Goal: Task Accomplishment & Management: Manage account settings

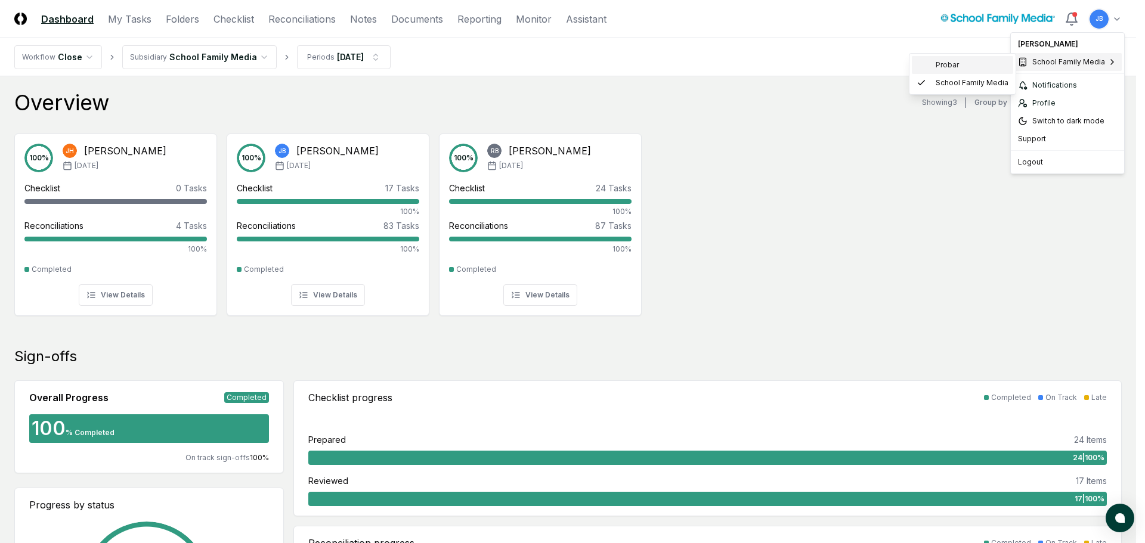
click at [965, 61] on div "Probar" at bounding box center [962, 65] width 101 height 18
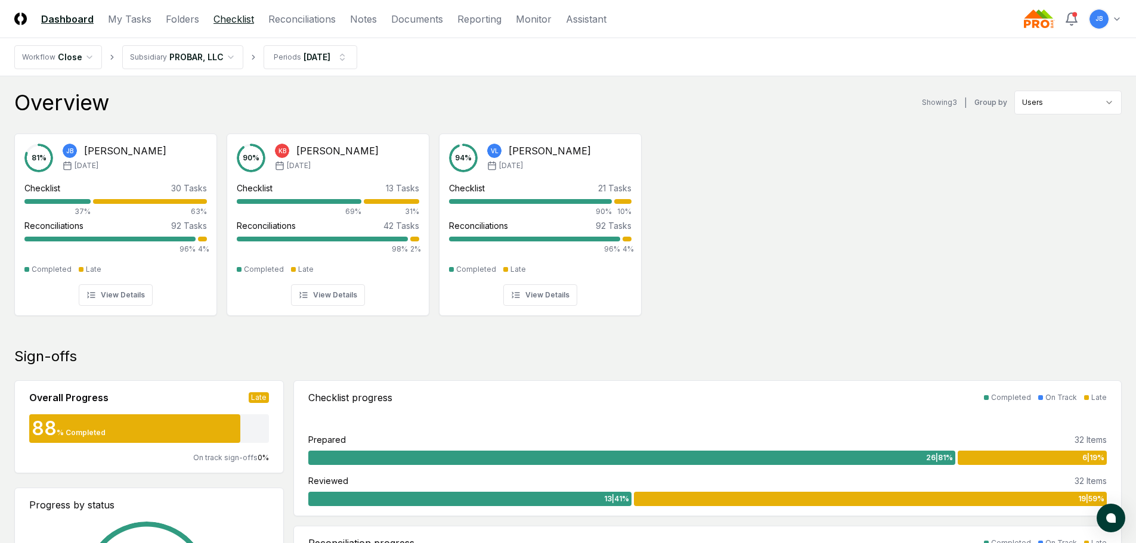
click at [220, 20] on link "Checklist" at bounding box center [234, 19] width 41 height 14
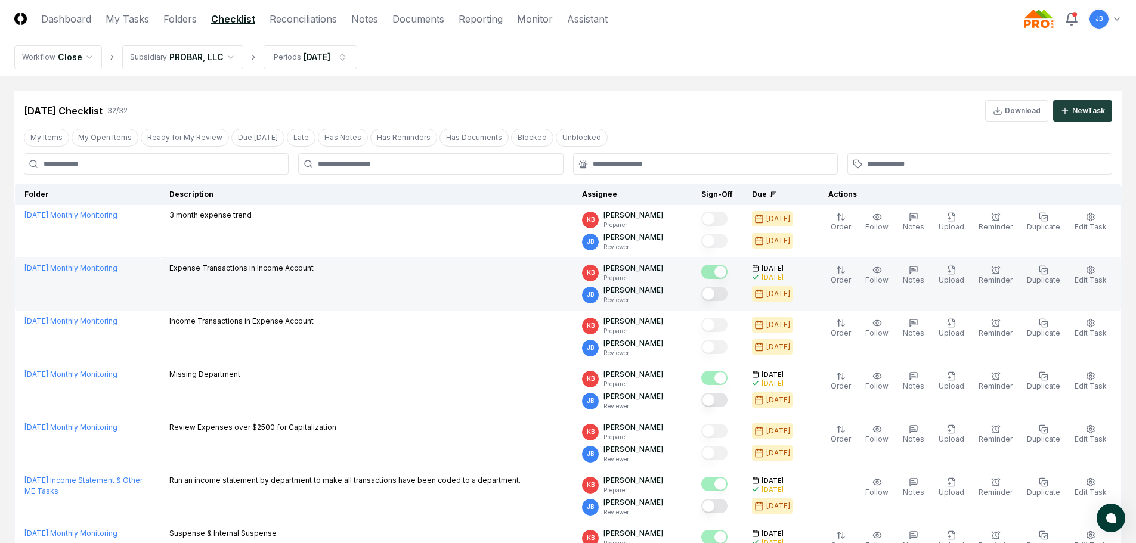
click at [725, 292] on button "Mark complete" at bounding box center [715, 294] width 26 height 14
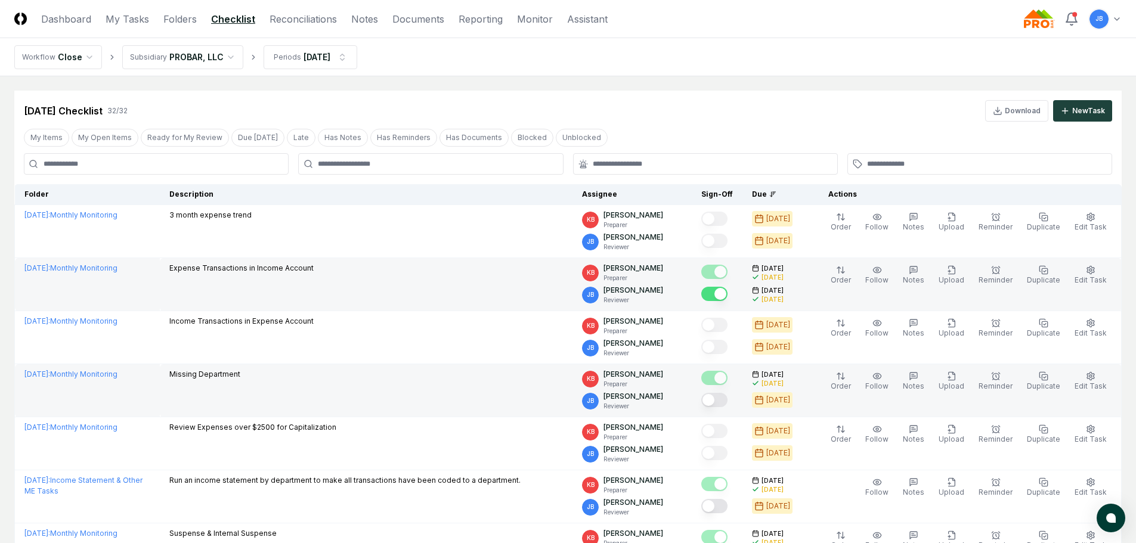
click at [722, 400] on button "Mark complete" at bounding box center [715, 400] width 26 height 14
click at [172, 16] on link "Folders" at bounding box center [179, 19] width 33 height 14
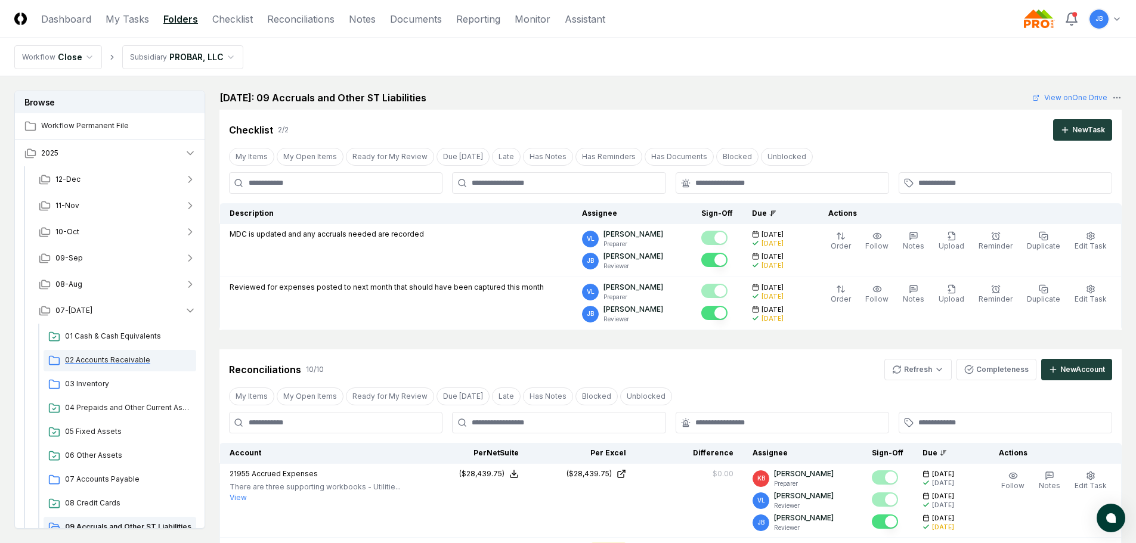
click at [99, 362] on span "02 Accounts Receivable" at bounding box center [128, 360] width 126 height 11
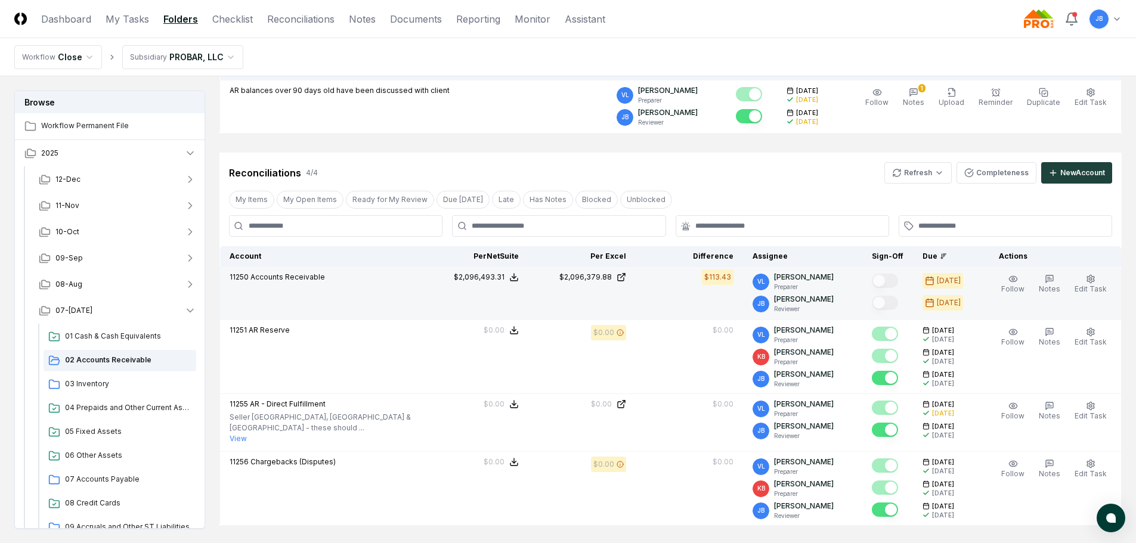
scroll to position [179, 0]
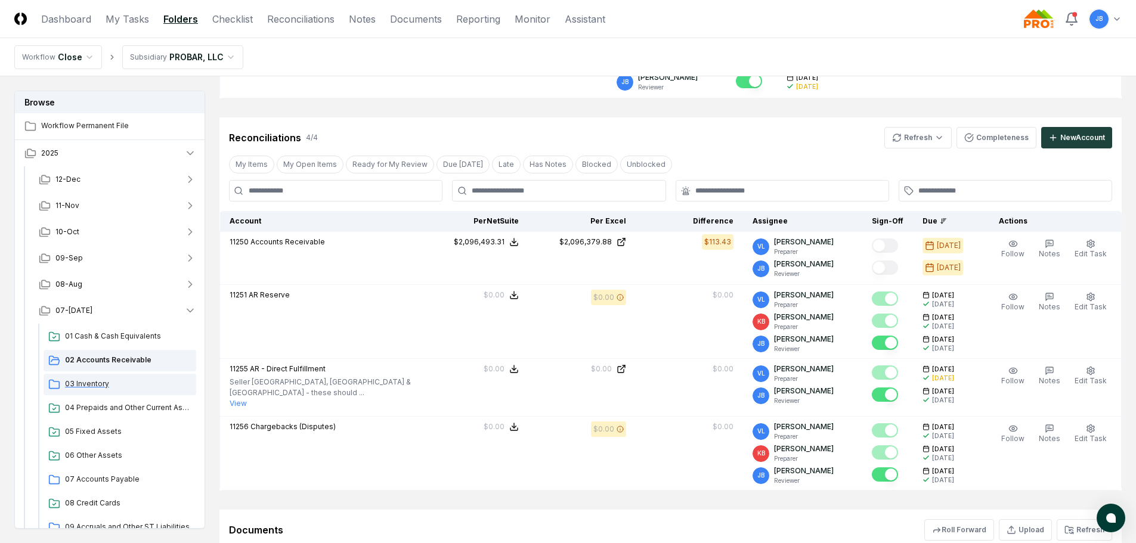
click at [100, 385] on span "03 Inventory" at bounding box center [128, 384] width 126 height 11
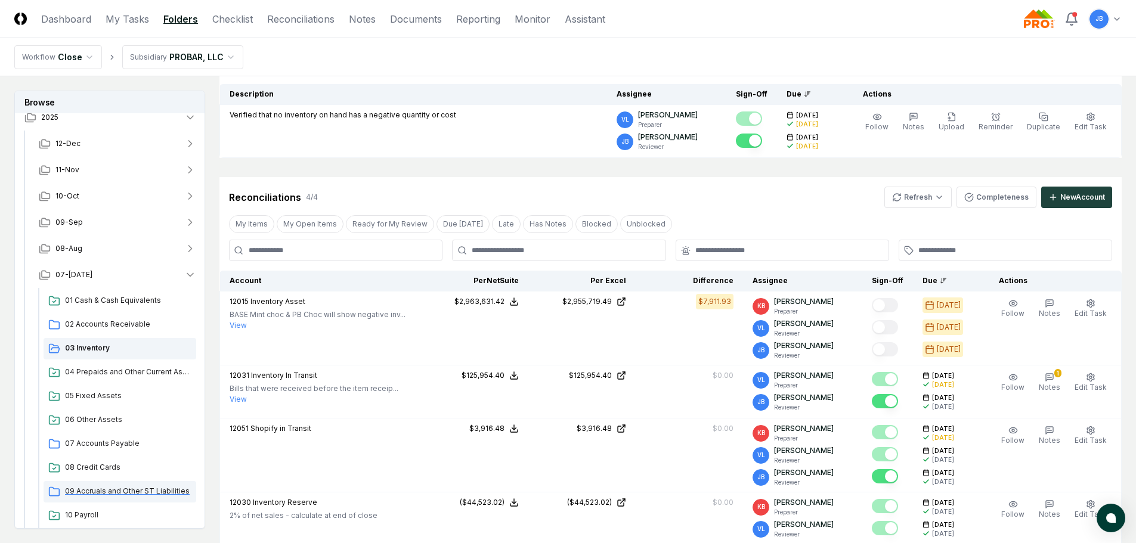
scroll to position [119, 0]
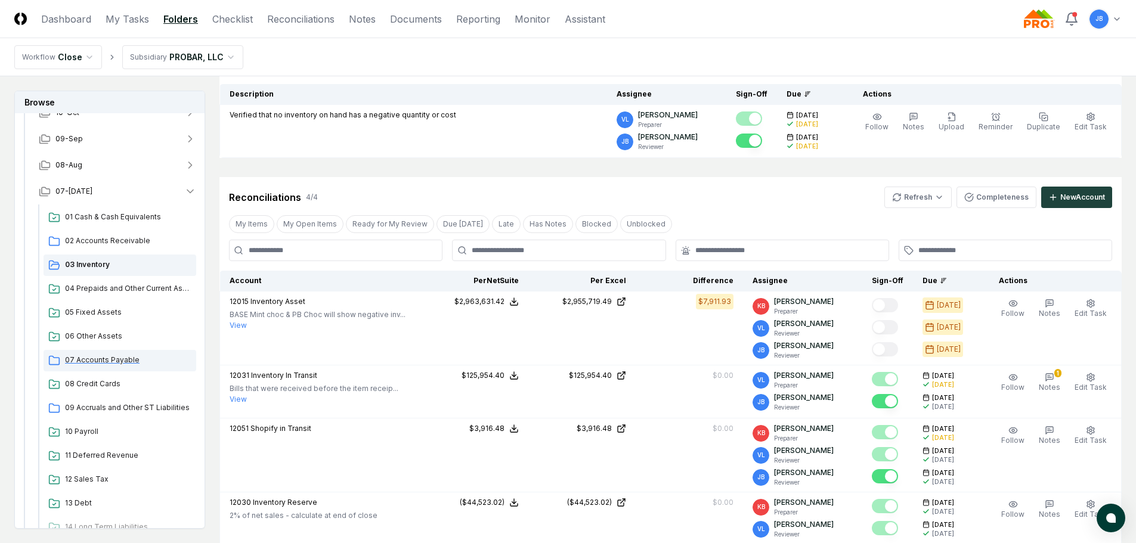
click at [100, 361] on span "07 Accounts Payable" at bounding box center [128, 360] width 126 height 11
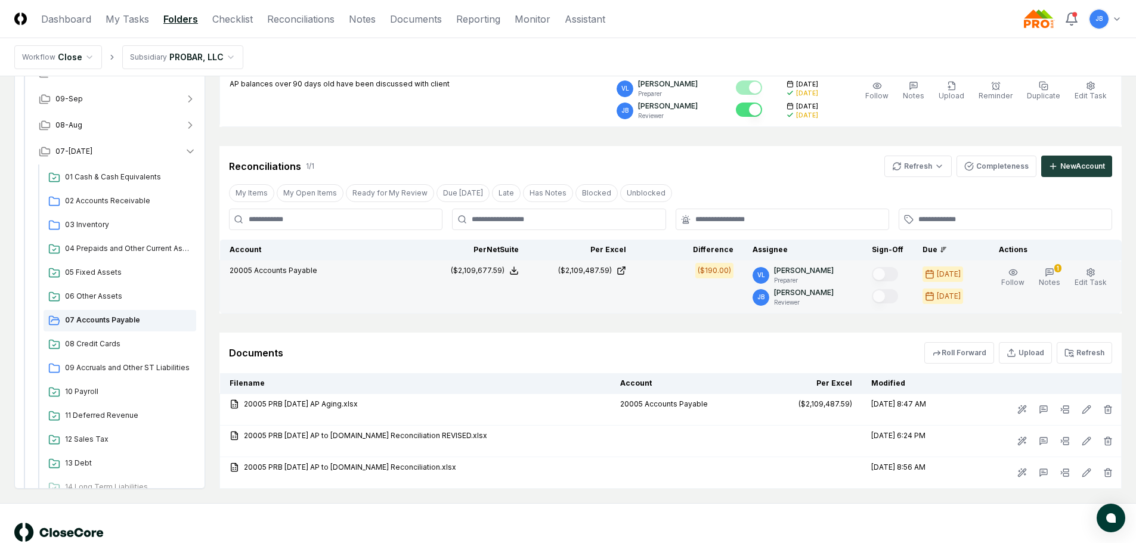
scroll to position [179, 0]
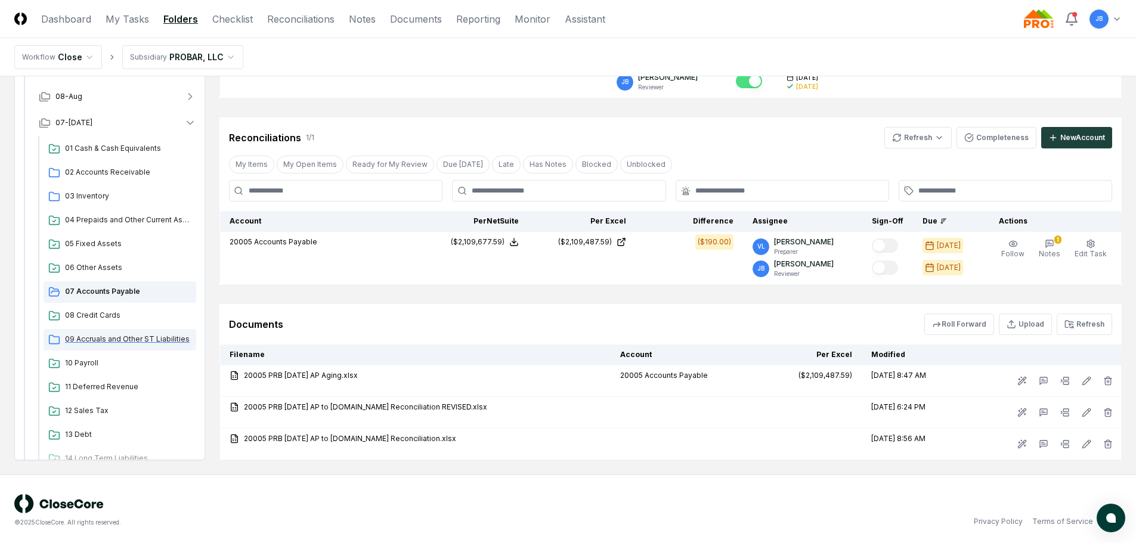
click at [104, 341] on span "09 Accruals and Other ST Liabilities" at bounding box center [128, 339] width 126 height 11
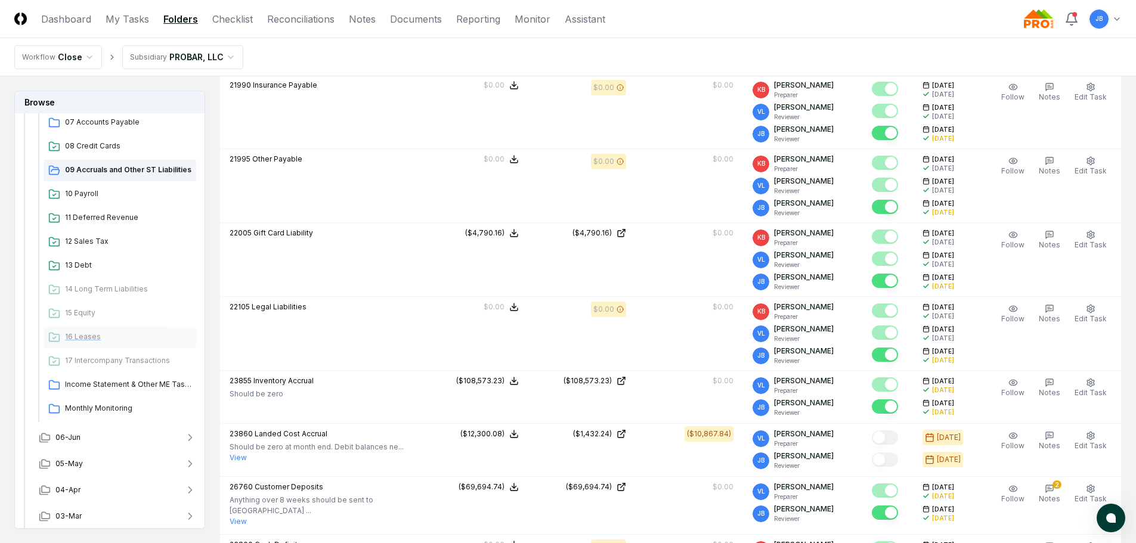
scroll to position [358, 0]
click at [115, 385] on span "Income Statement & Other ME Tasks" at bounding box center [128, 384] width 126 height 11
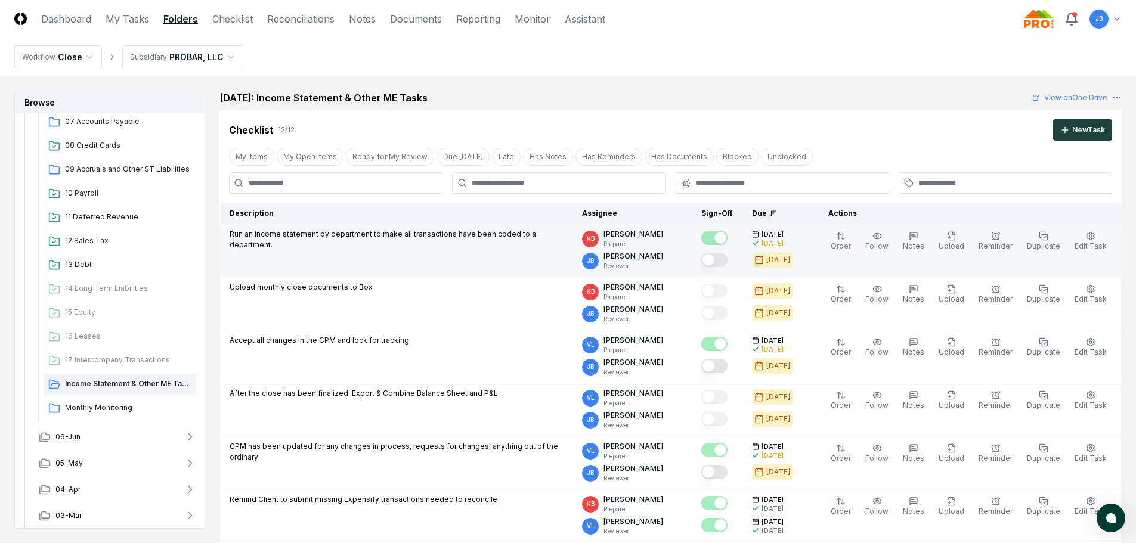
click at [721, 263] on button "Mark complete" at bounding box center [715, 260] width 26 height 14
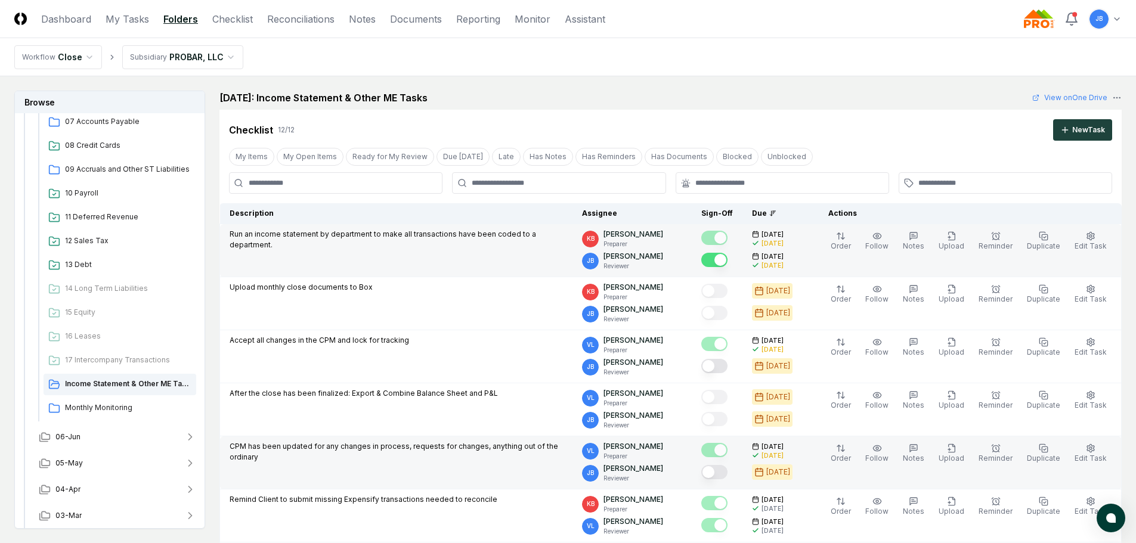
click at [728, 474] on button "Mark complete" at bounding box center [715, 472] width 26 height 14
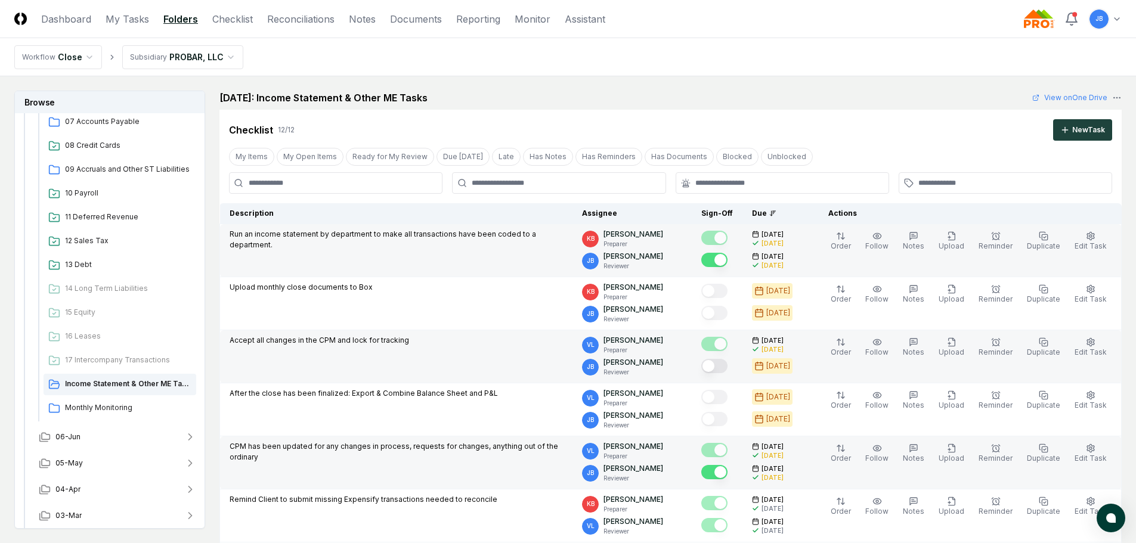
click at [725, 364] on button "Mark complete" at bounding box center [715, 366] width 26 height 14
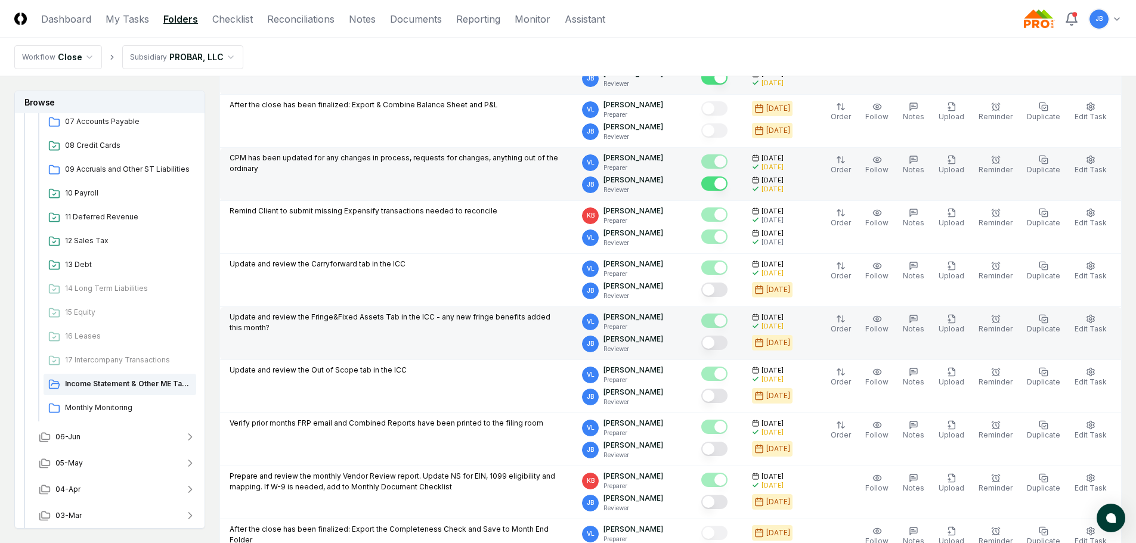
scroll to position [298, 0]
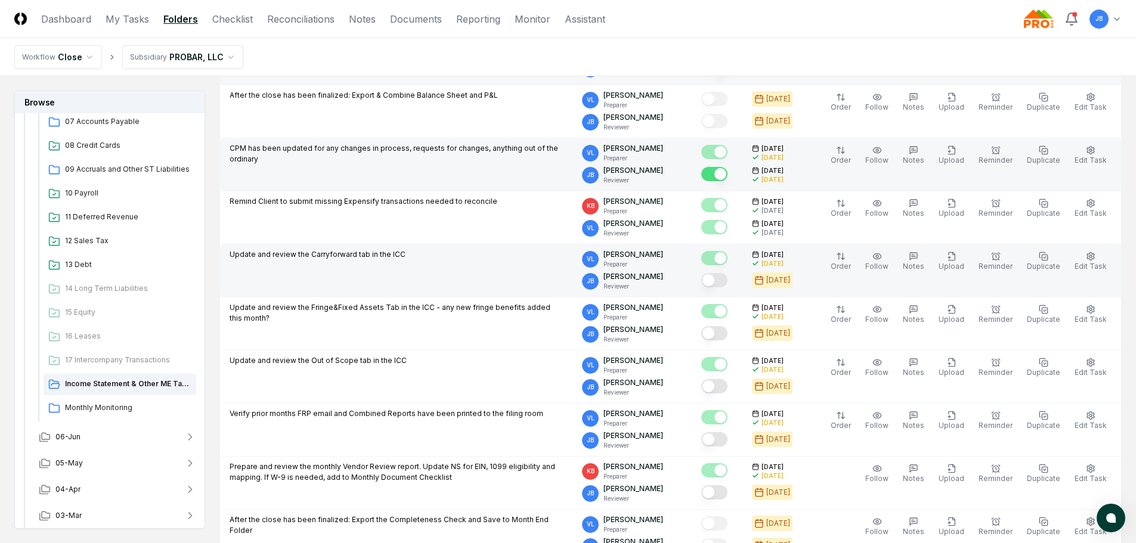
click at [726, 275] on button "Mark complete" at bounding box center [715, 280] width 26 height 14
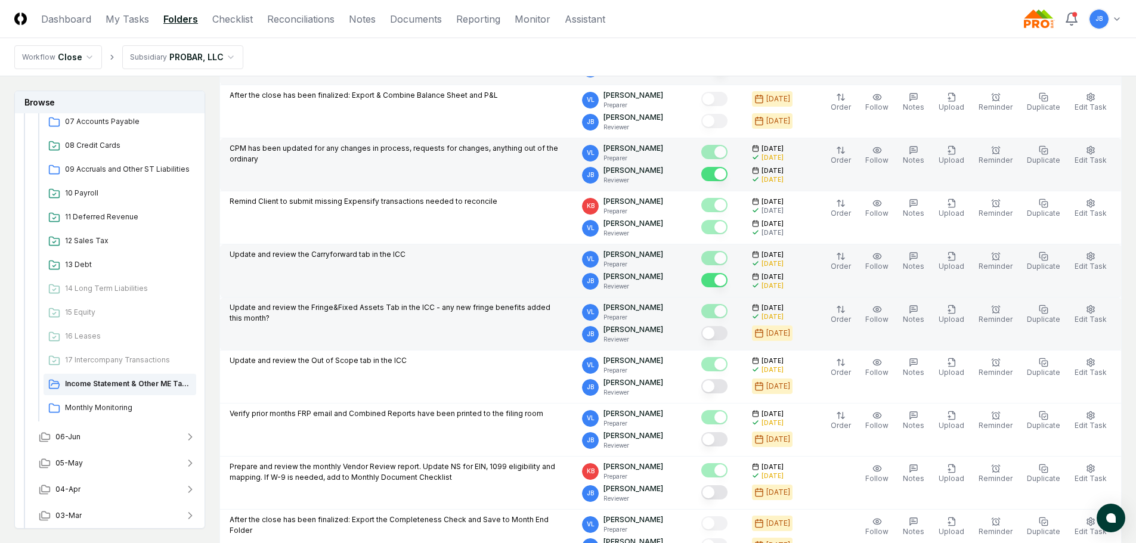
click at [719, 335] on button "Mark complete" at bounding box center [715, 333] width 26 height 14
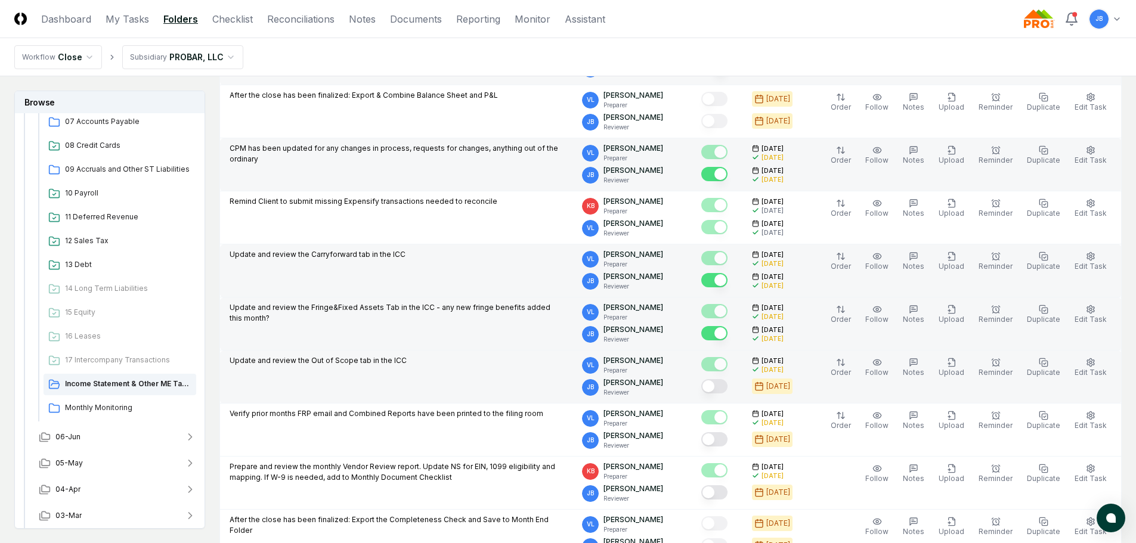
click at [723, 388] on button "Mark complete" at bounding box center [715, 386] width 26 height 14
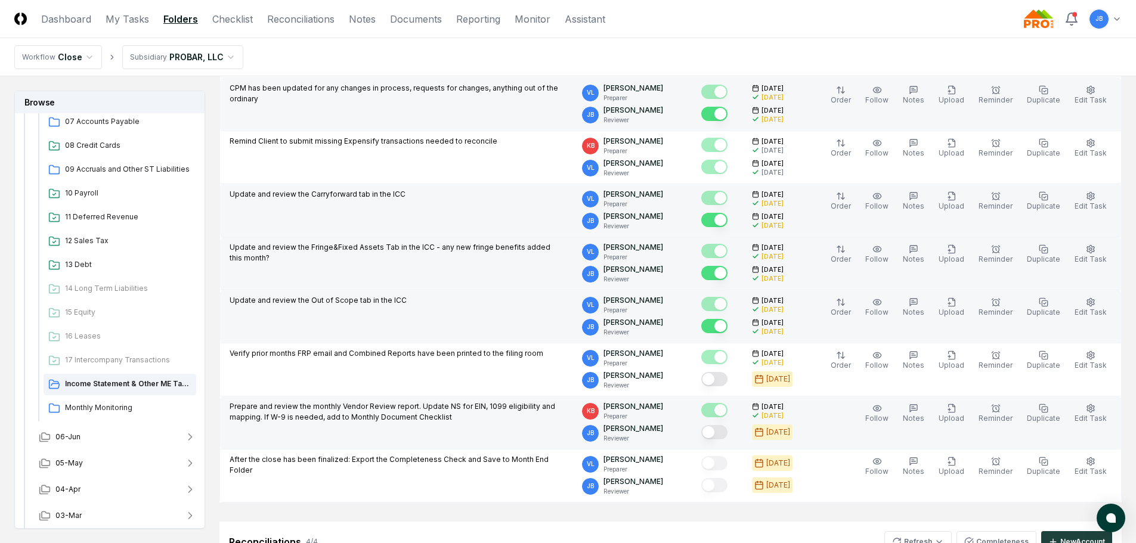
scroll to position [418, 0]
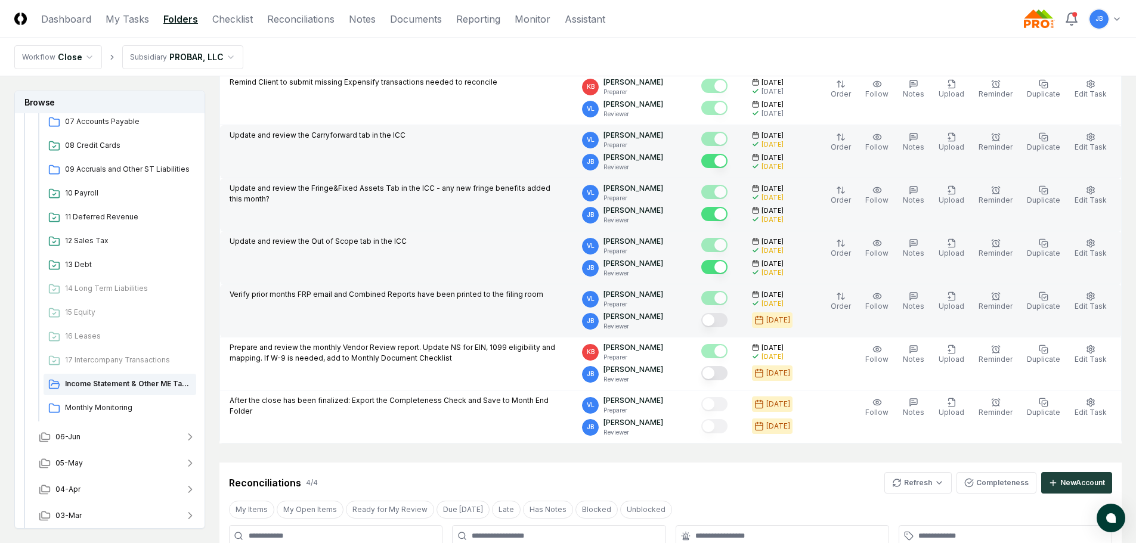
click at [722, 322] on button "Mark complete" at bounding box center [715, 320] width 26 height 14
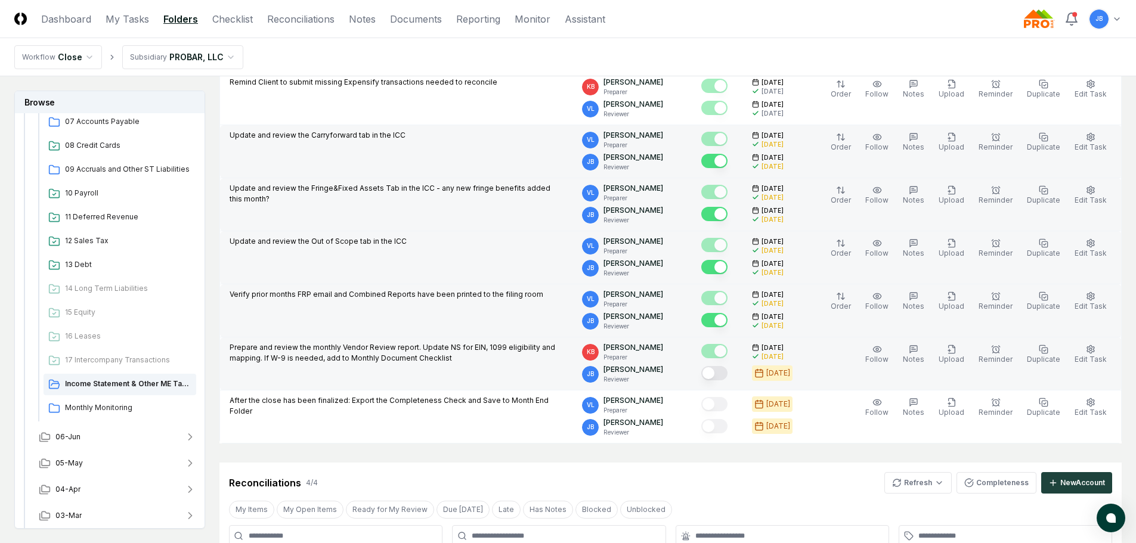
click at [728, 373] on button "Mark complete" at bounding box center [715, 373] width 26 height 14
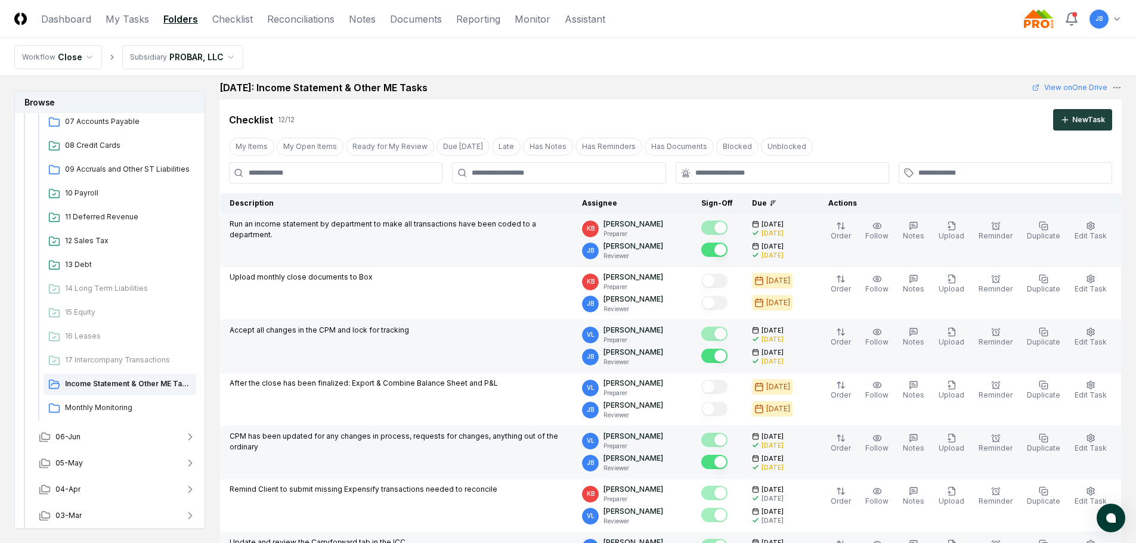
scroll to position [0, 0]
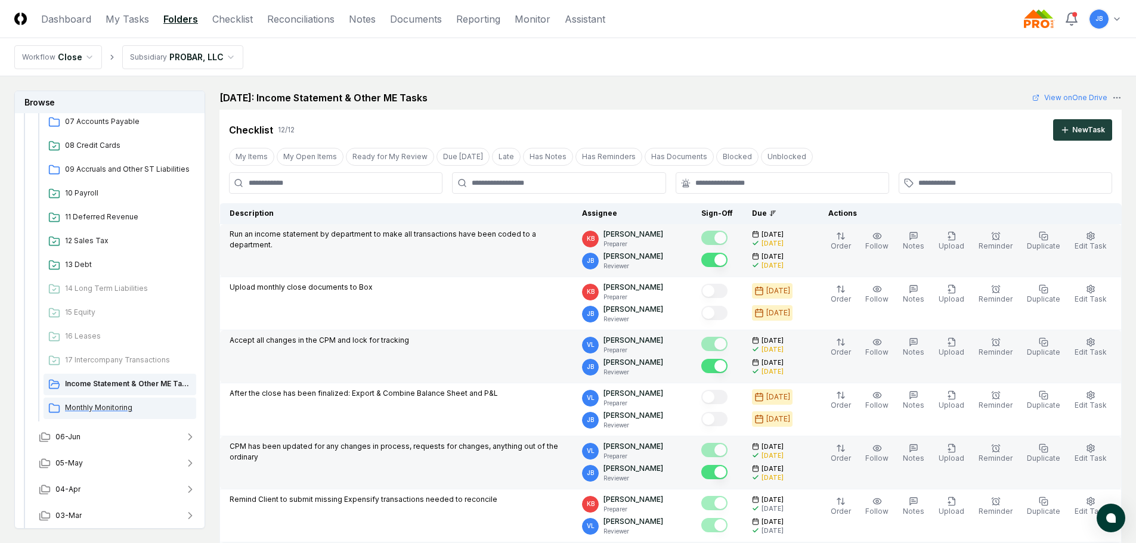
click at [96, 405] on span "Monthly Monitoring" at bounding box center [128, 408] width 126 height 11
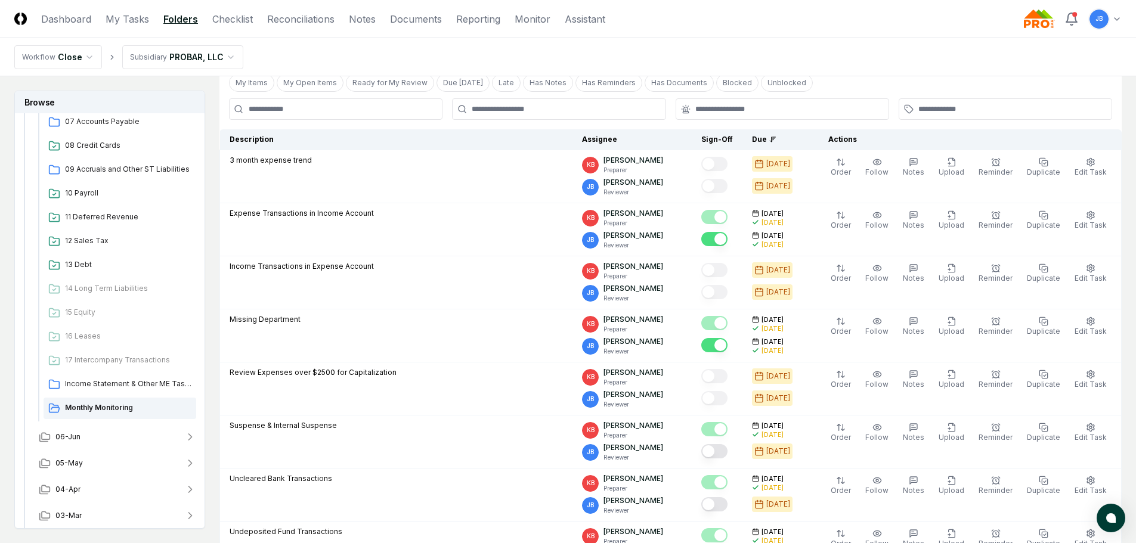
scroll to position [358, 0]
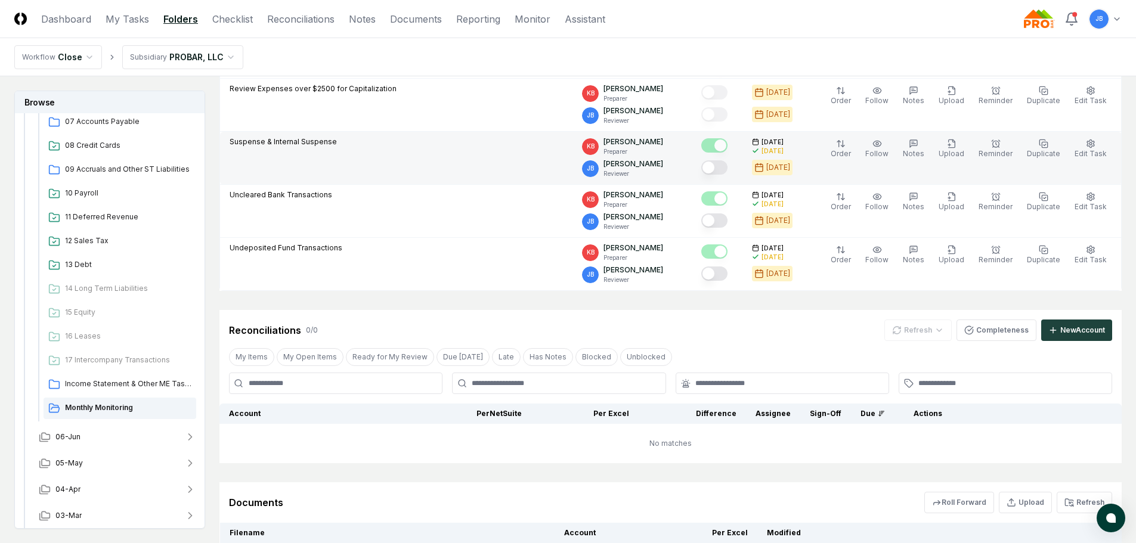
click at [722, 169] on button "Mark complete" at bounding box center [715, 167] width 26 height 14
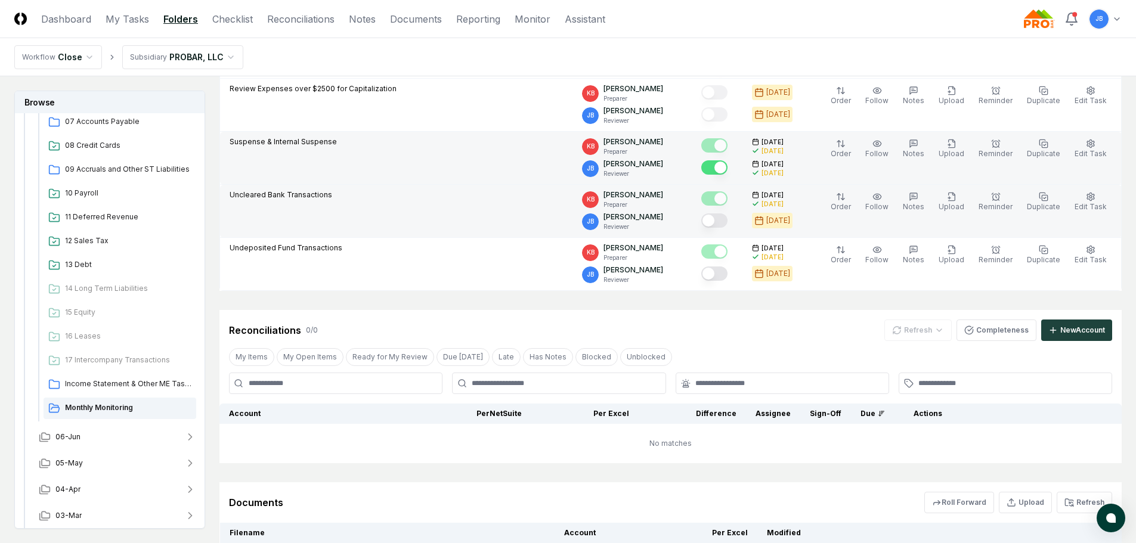
click at [723, 218] on button "Mark complete" at bounding box center [715, 221] width 26 height 14
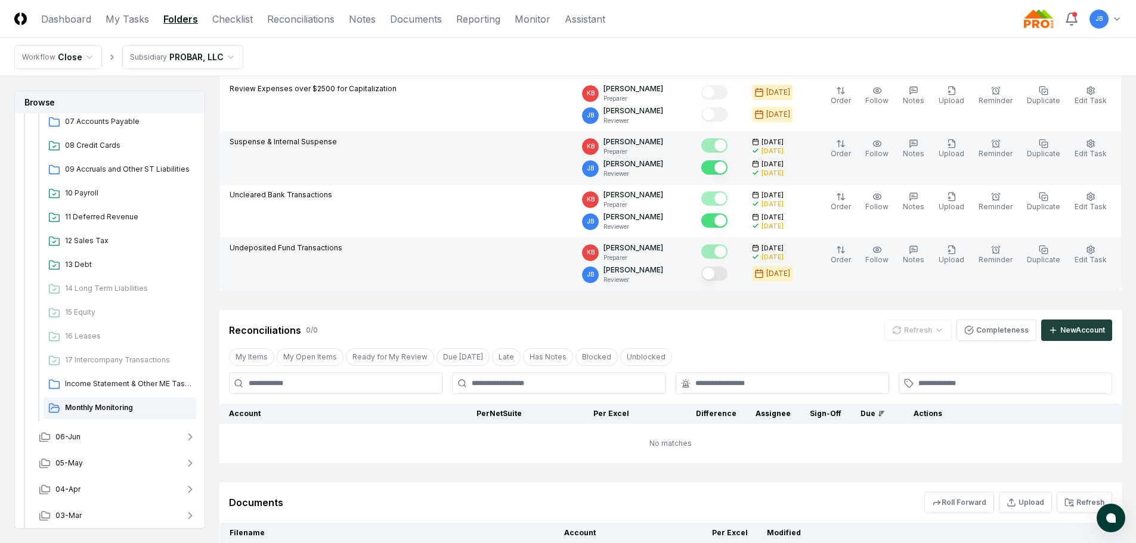
click at [724, 272] on button "Mark complete" at bounding box center [715, 274] width 26 height 14
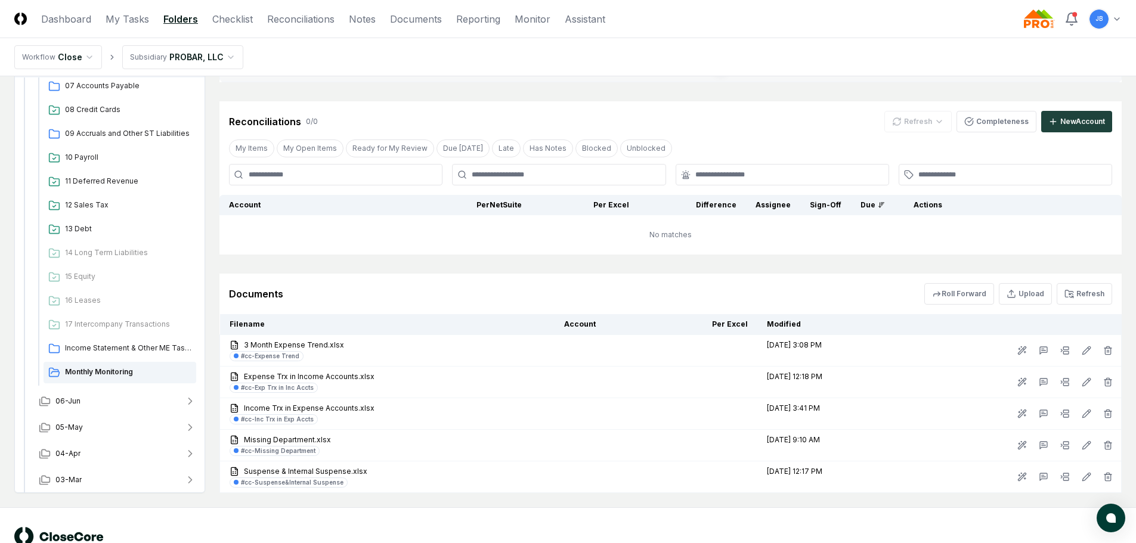
scroll to position [602, 0]
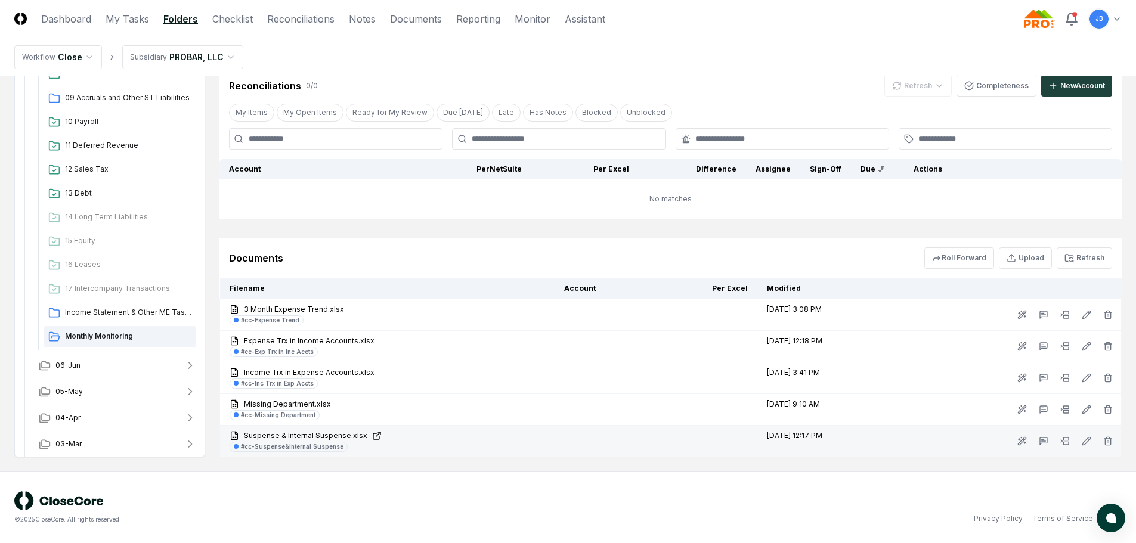
click at [298, 437] on link "Suspense & Internal Suspense.xlsx" at bounding box center [388, 436] width 316 height 11
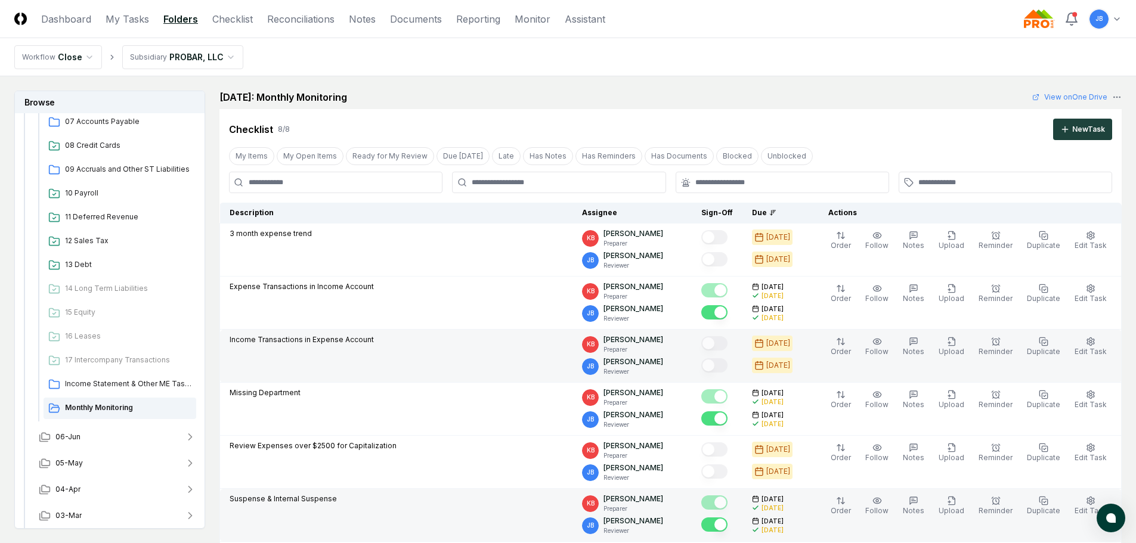
scroll to position [0, 0]
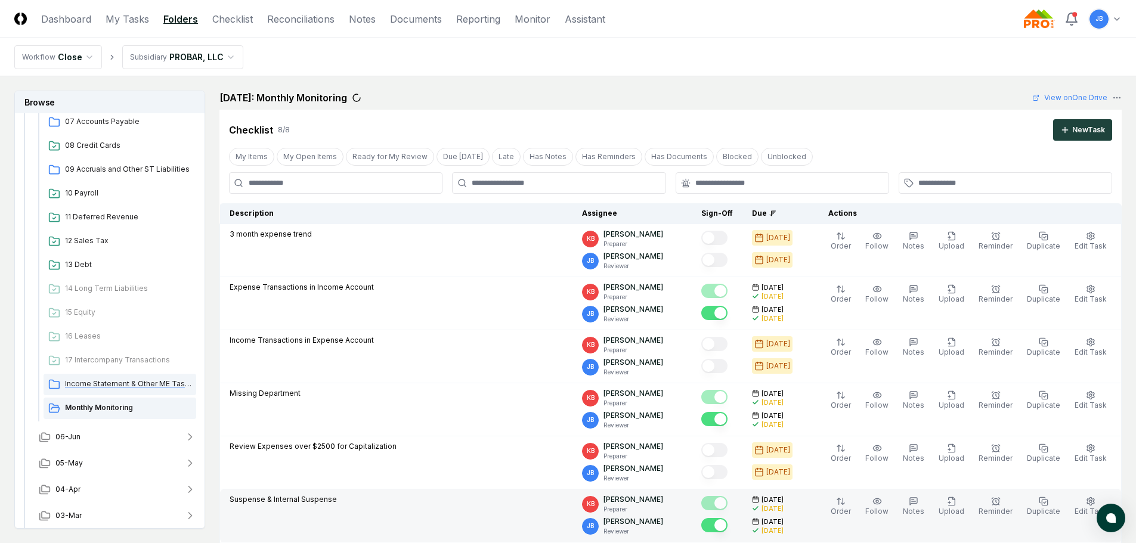
click at [145, 380] on span "Income Statement & Other ME Tasks" at bounding box center [128, 384] width 126 height 11
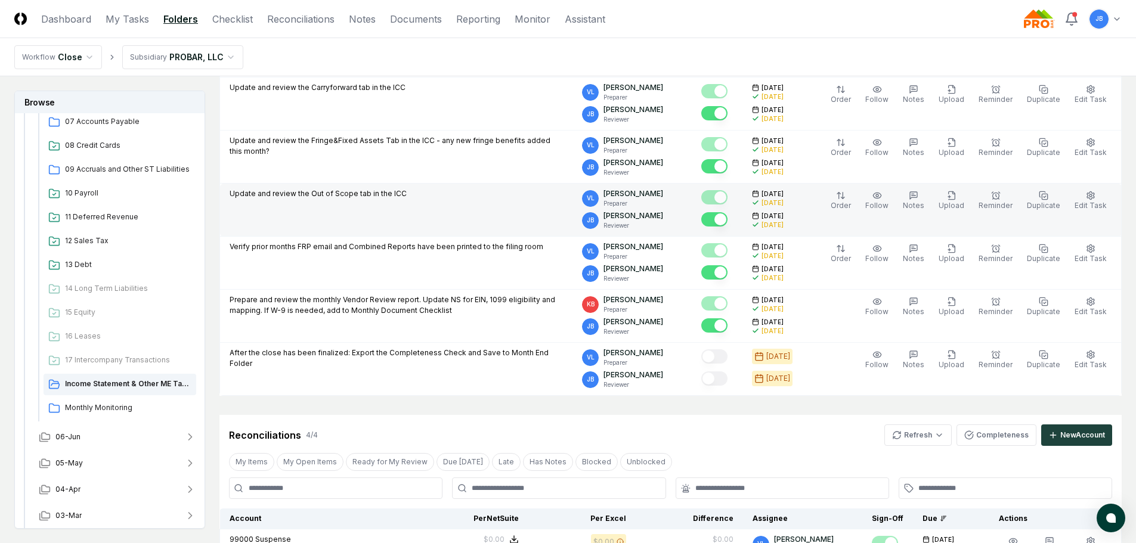
scroll to position [477, 0]
